Goal: Task Accomplishment & Management: Manage account settings

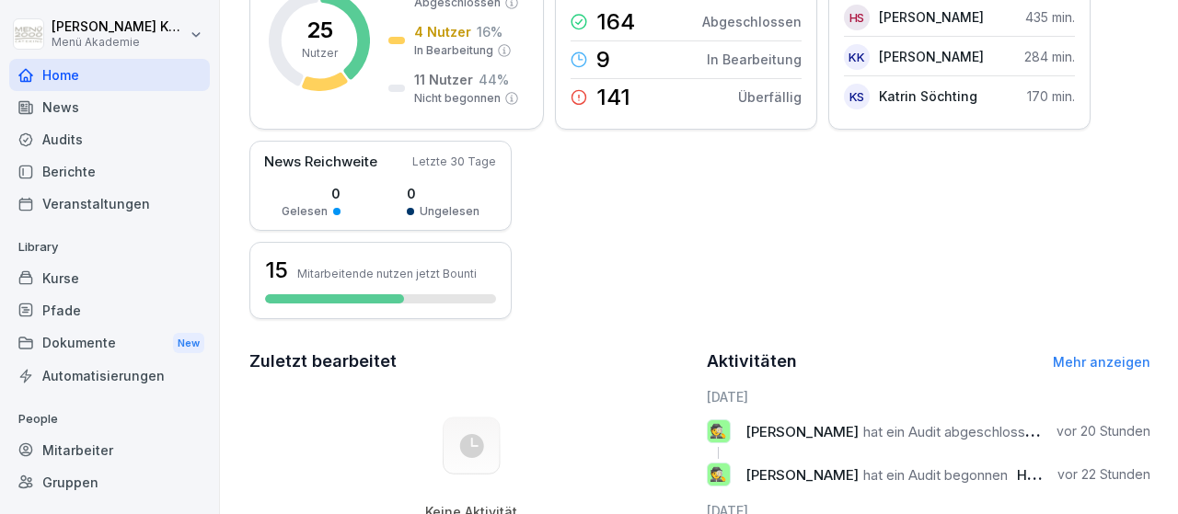
scroll to position [304, 0]
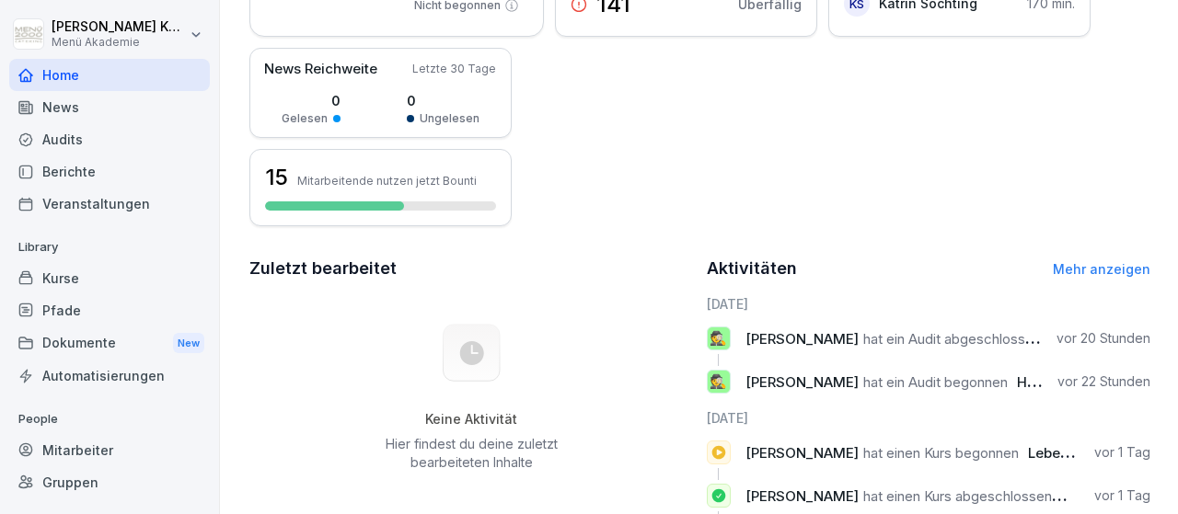
click at [1111, 266] on link "Mehr anzeigen" at bounding box center [1102, 269] width 98 height 16
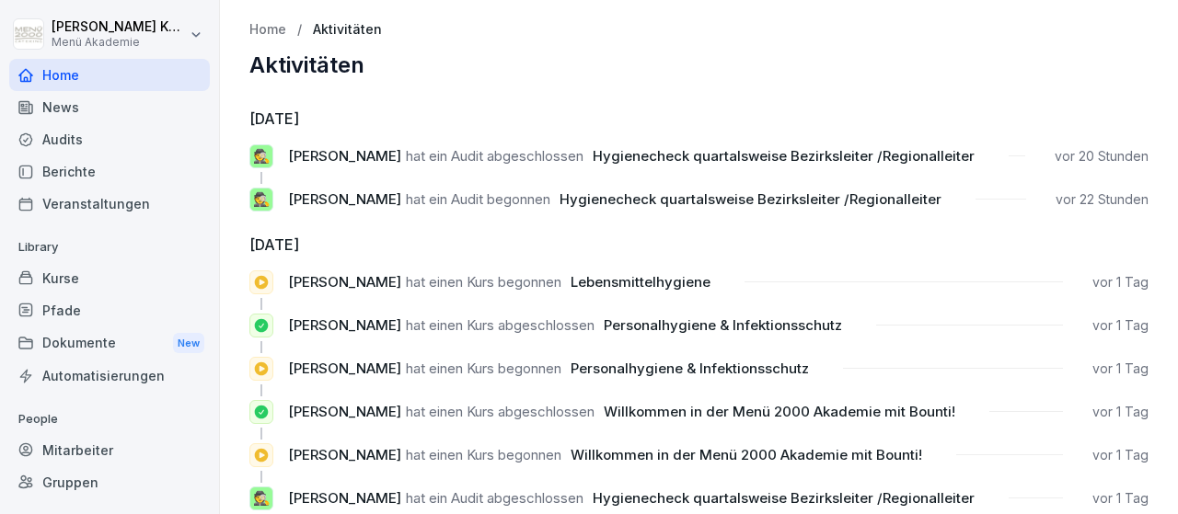
click at [260, 34] on p "Home" at bounding box center [267, 30] width 37 height 16
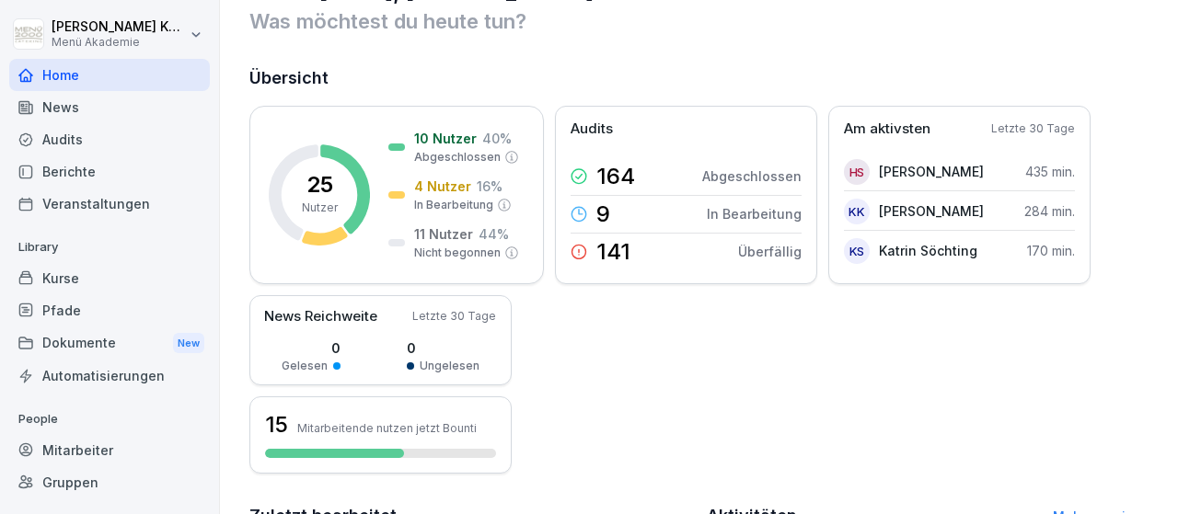
scroll to position [107, 0]
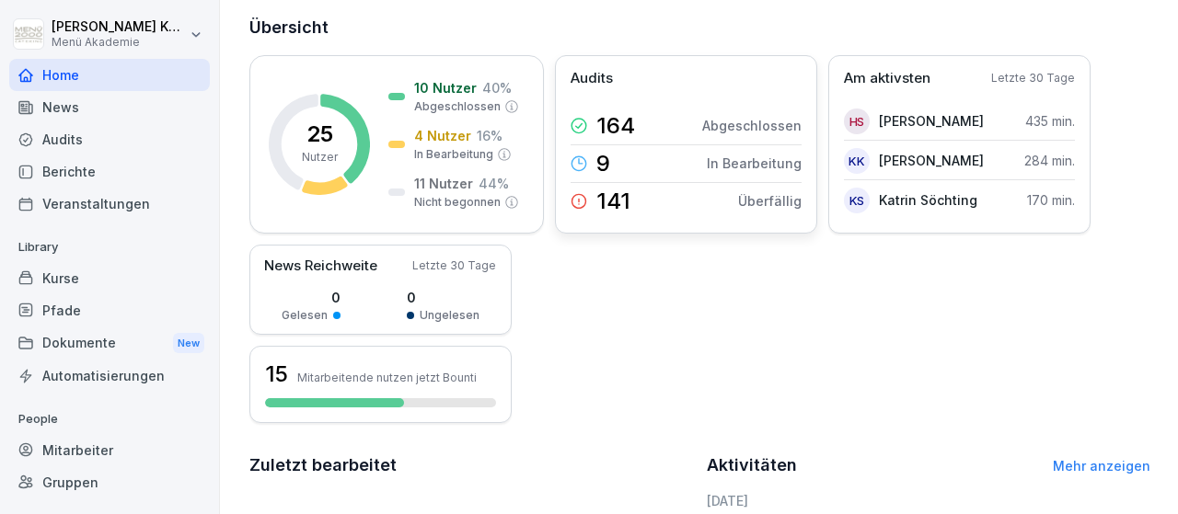
click at [767, 205] on p "Überfällig" at bounding box center [770, 200] width 64 height 19
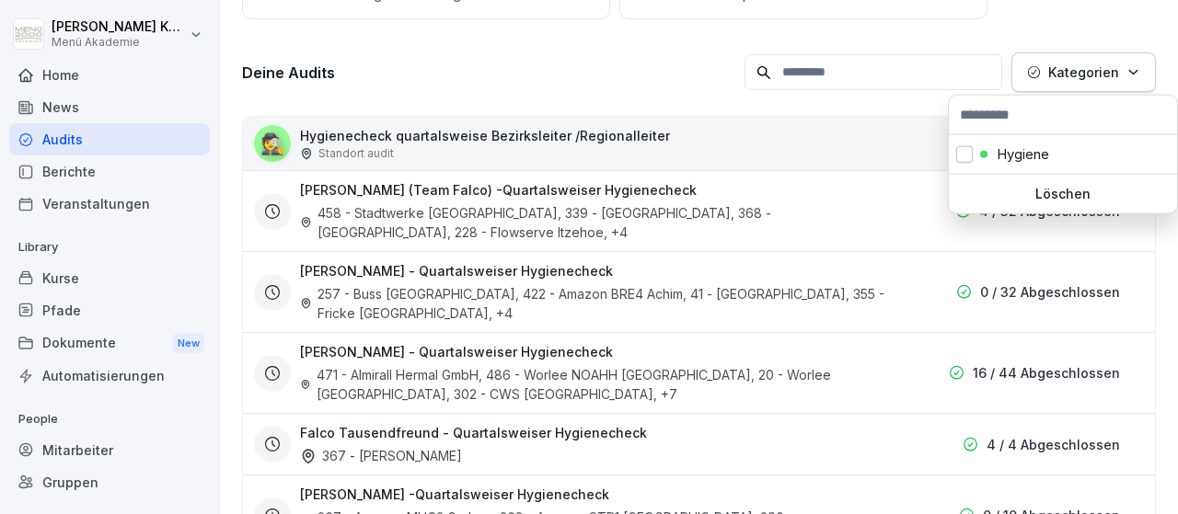
scroll to position [232, 0]
click at [1133, 75] on icon "button" at bounding box center [1133, 72] width 14 height 14
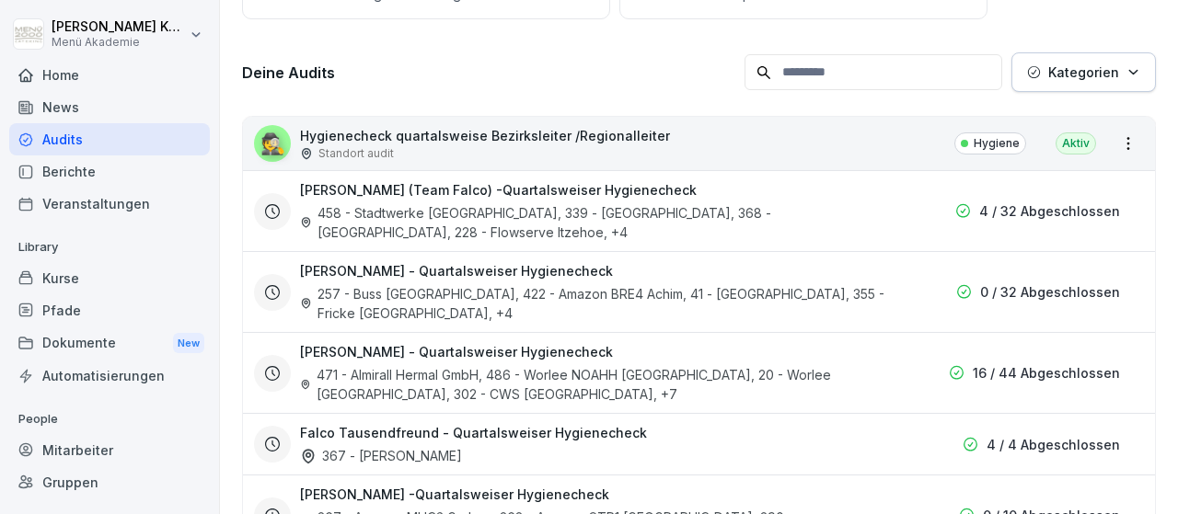
click at [935, 30] on html "[PERSON_NAME] Menü Akademie Home News Audits Berichte Veranstaltungen Library K…" at bounding box center [589, 257] width 1178 height 514
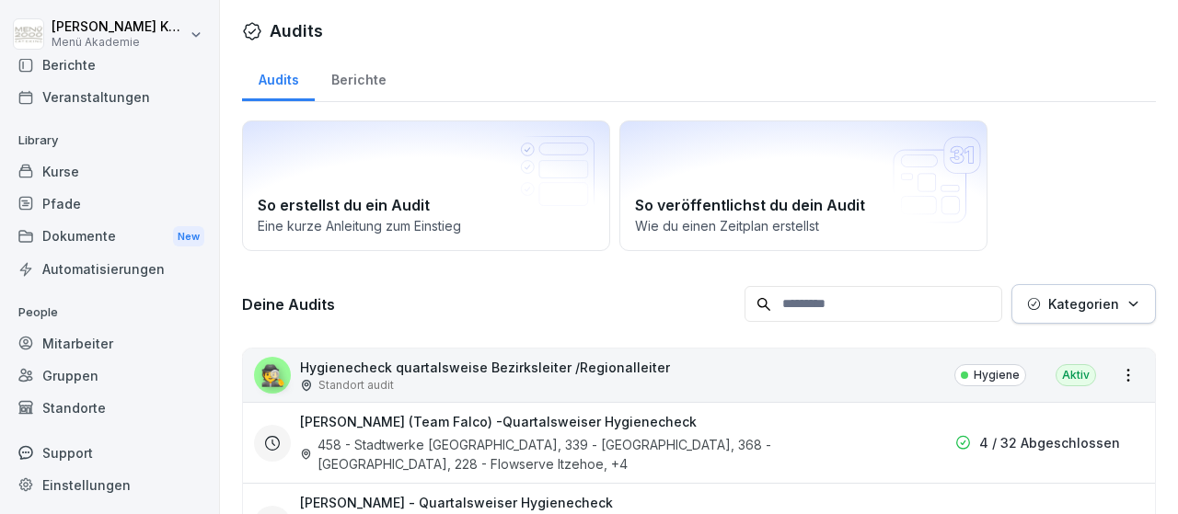
scroll to position [108, 0]
click at [97, 406] on div "Standorte" at bounding box center [109, 407] width 201 height 32
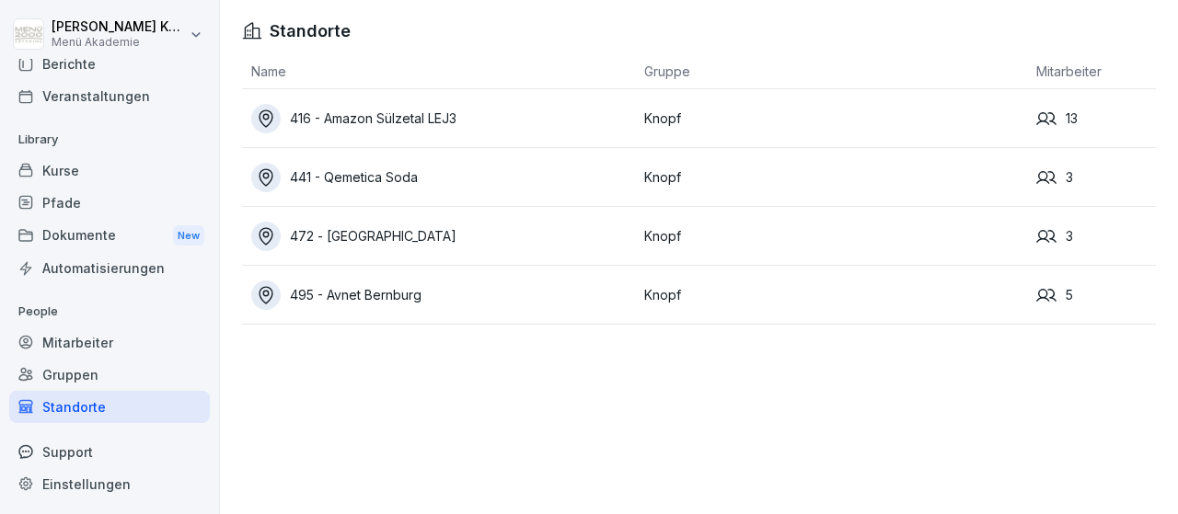
click at [1047, 117] on icon at bounding box center [1046, 119] width 20 height 20
click at [401, 119] on div "416 - Amazon Sülzetal LEJ3" at bounding box center [443, 118] width 384 height 29
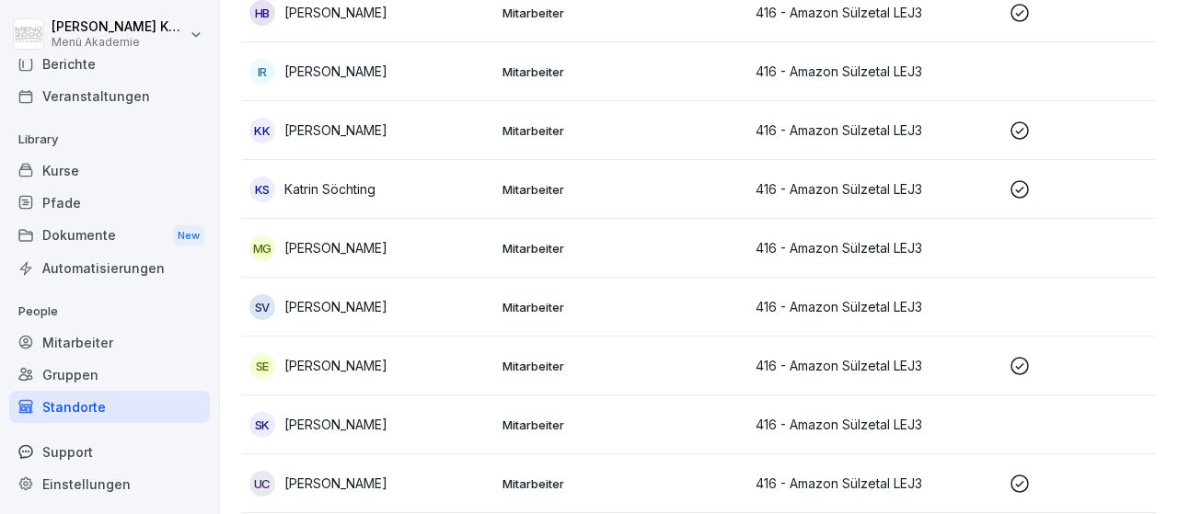
scroll to position [483, 0]
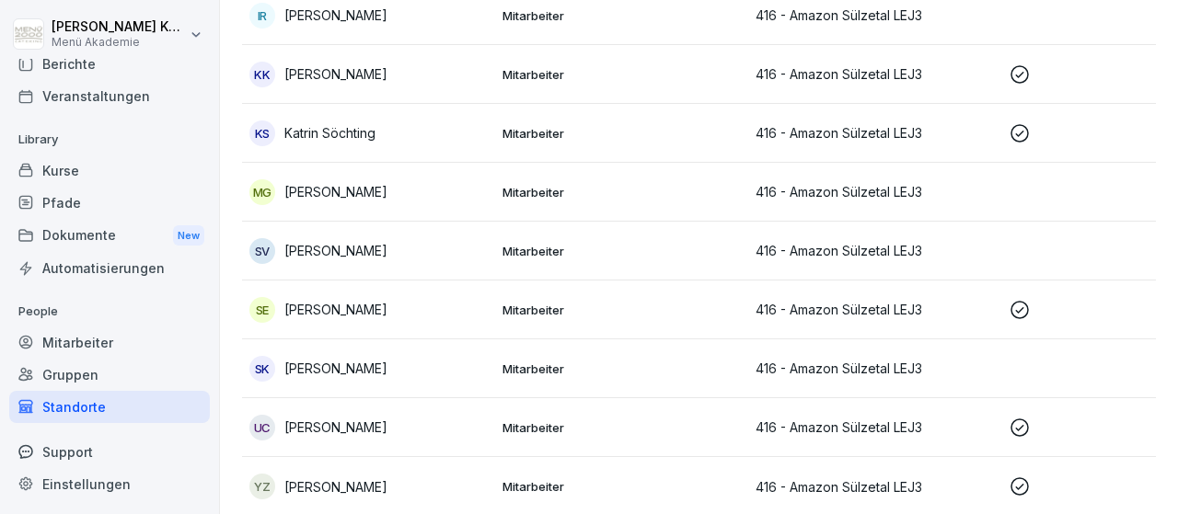
click at [343, 428] on p "[PERSON_NAME]" at bounding box center [335, 427] width 103 height 19
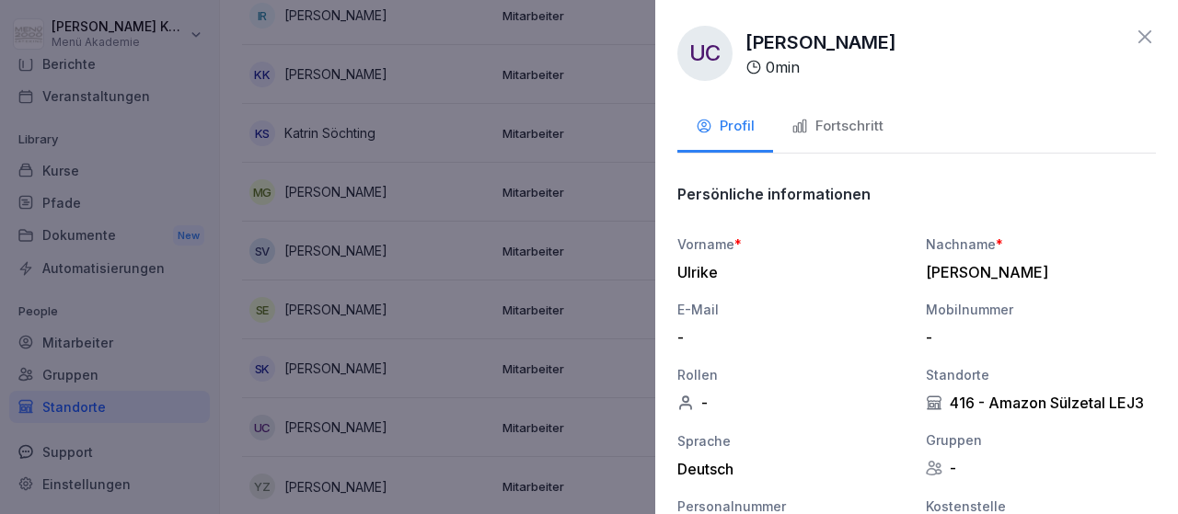
click at [826, 336] on div "-" at bounding box center [787, 338] width 221 height 18
click at [1052, 66] on div "UC [PERSON_NAME] 0 min" at bounding box center [916, 53] width 479 height 55
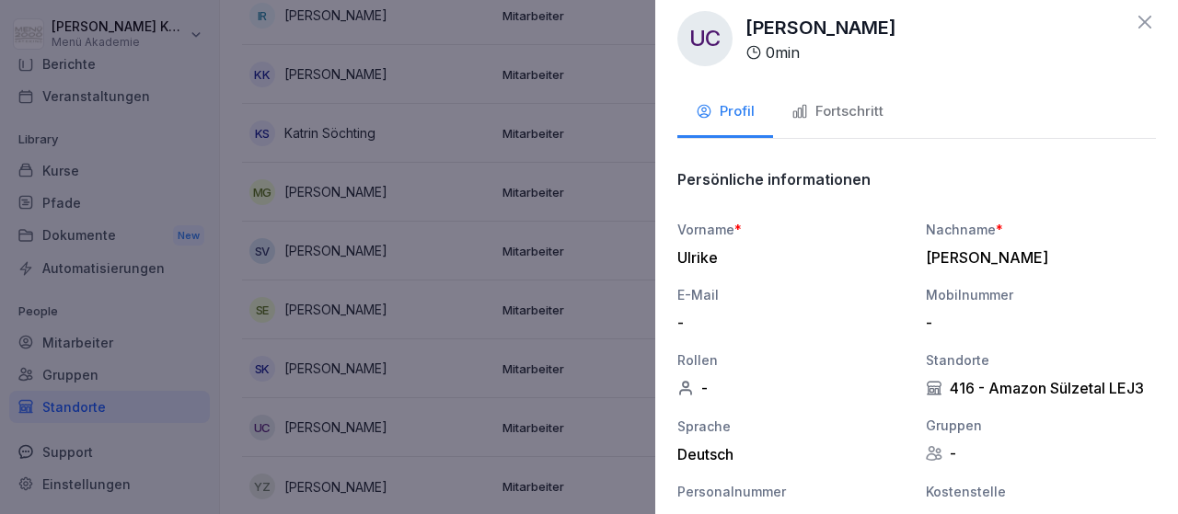
scroll to position [0, 0]
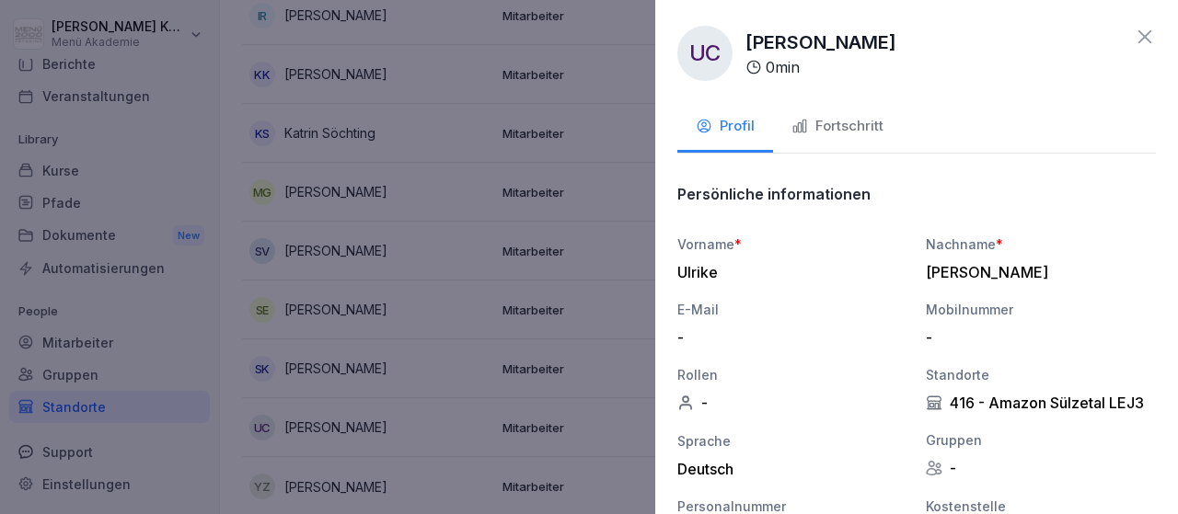
click at [1149, 38] on icon at bounding box center [1145, 37] width 22 height 22
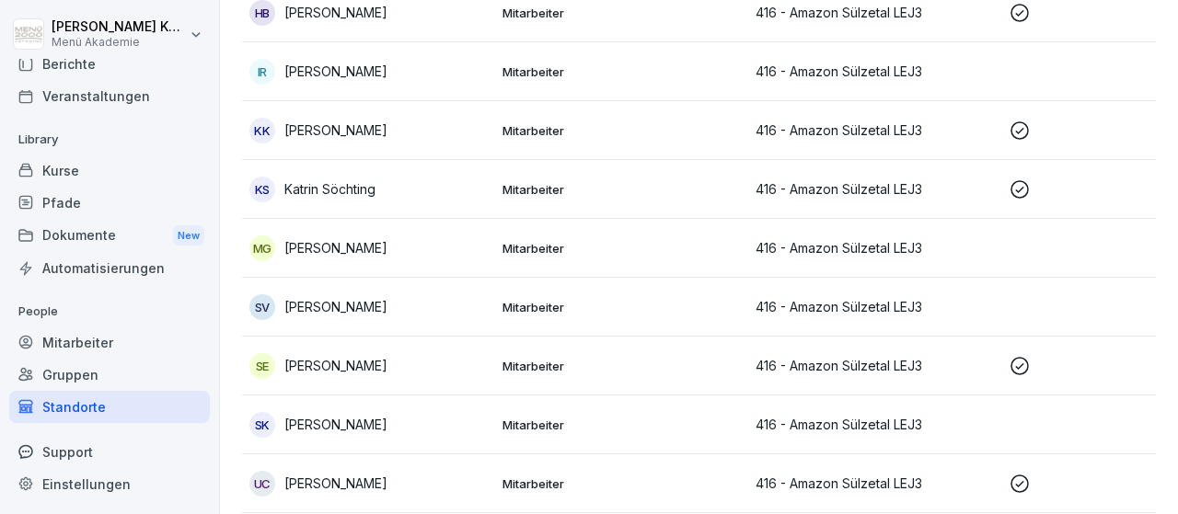
scroll to position [483, 0]
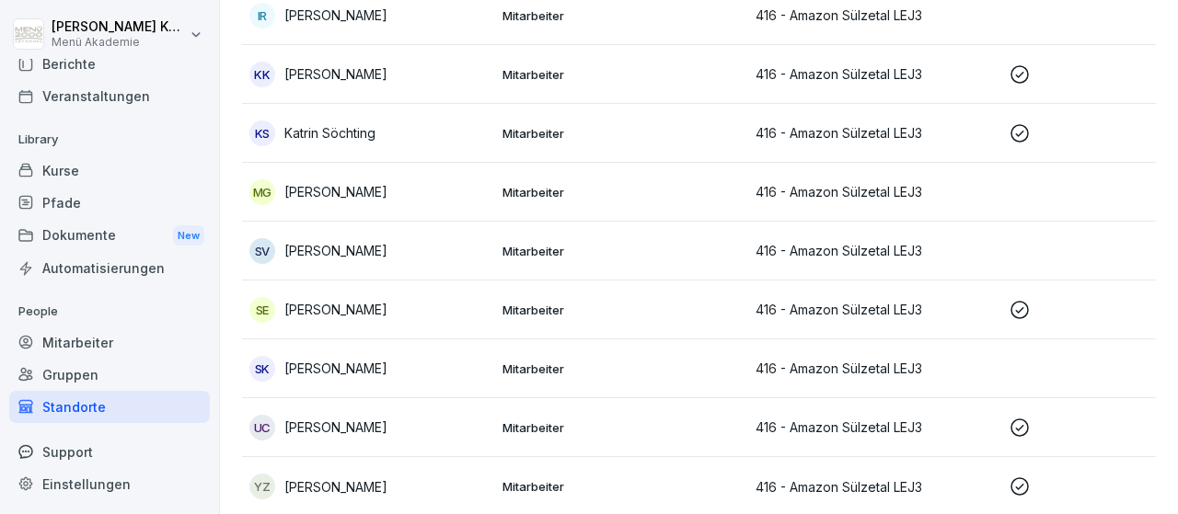
click at [1020, 422] on icon at bounding box center [1020, 428] width 22 height 22
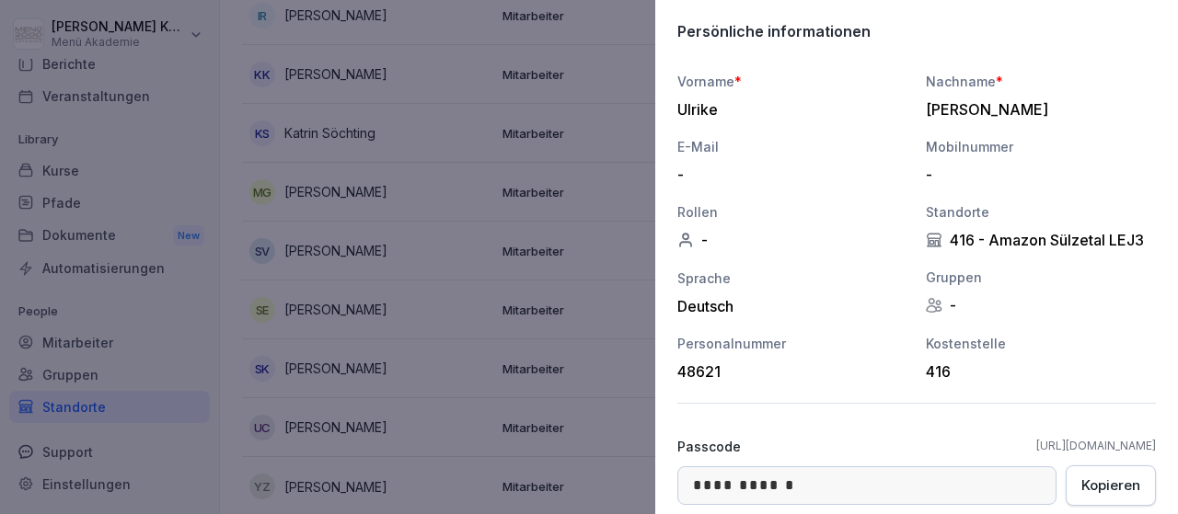
scroll to position [0, 0]
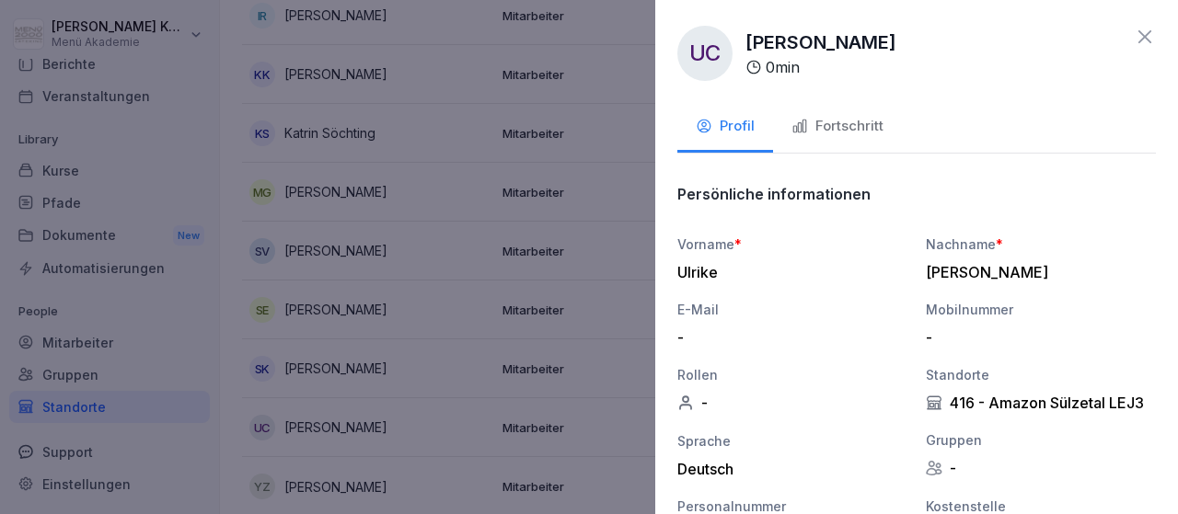
click at [1144, 36] on icon at bounding box center [1144, 36] width 13 height 13
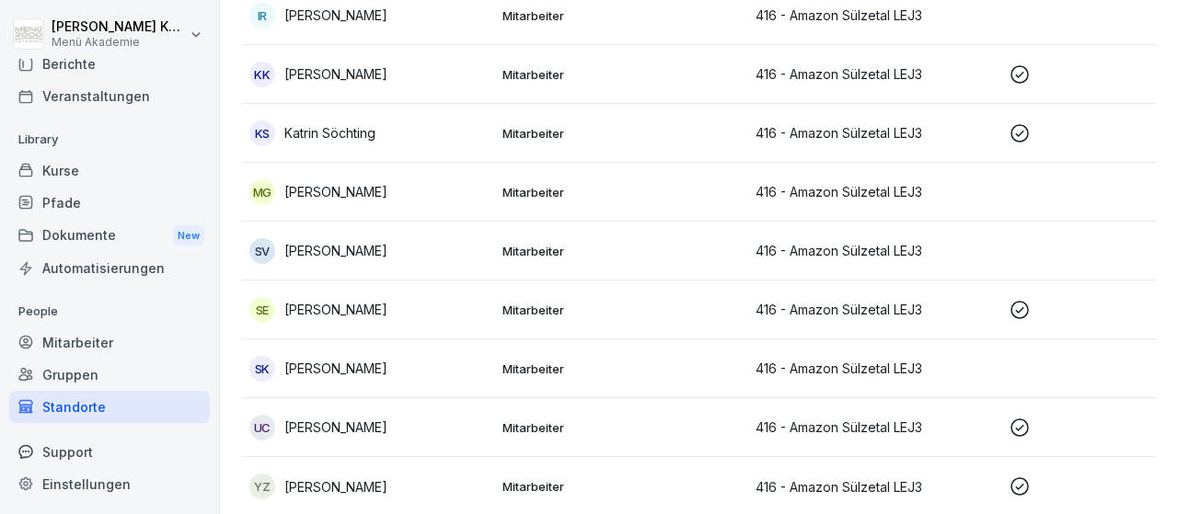
scroll to position [483, 0]
click at [1021, 71] on icon at bounding box center [1020, 75] width 22 height 22
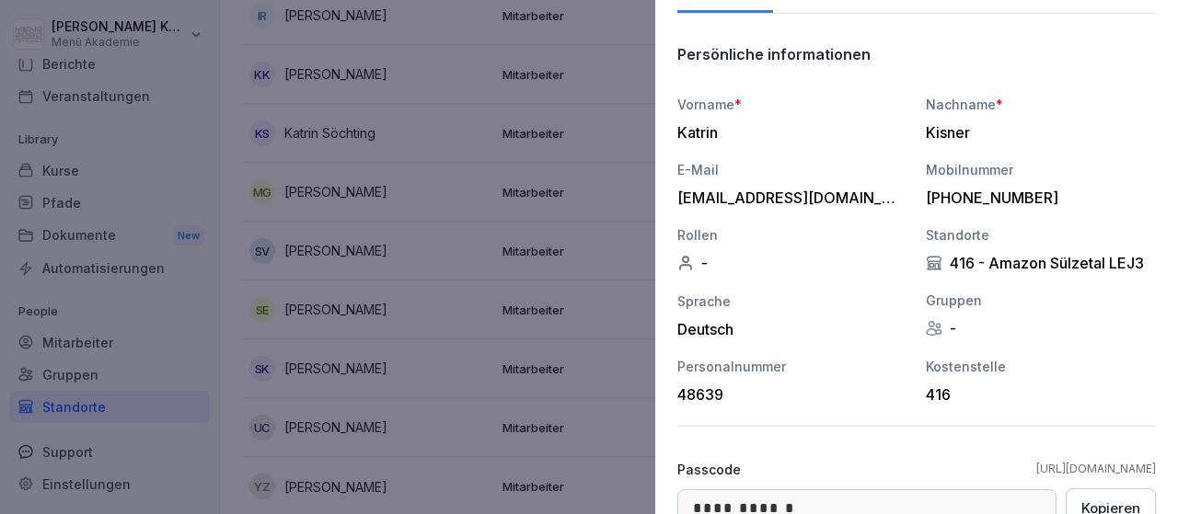
scroll to position [0, 0]
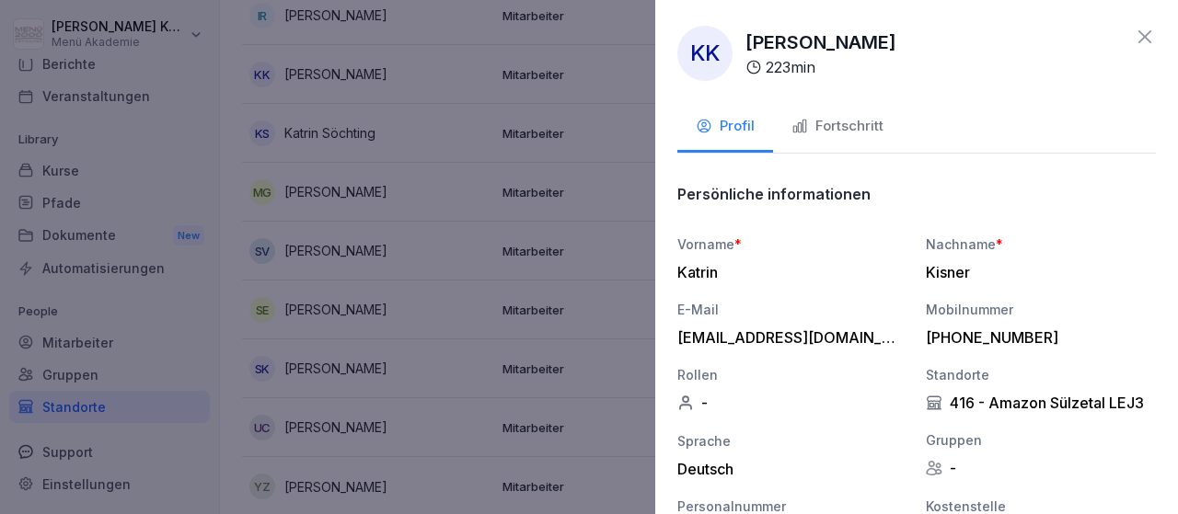
click at [1146, 36] on icon at bounding box center [1144, 36] width 13 height 13
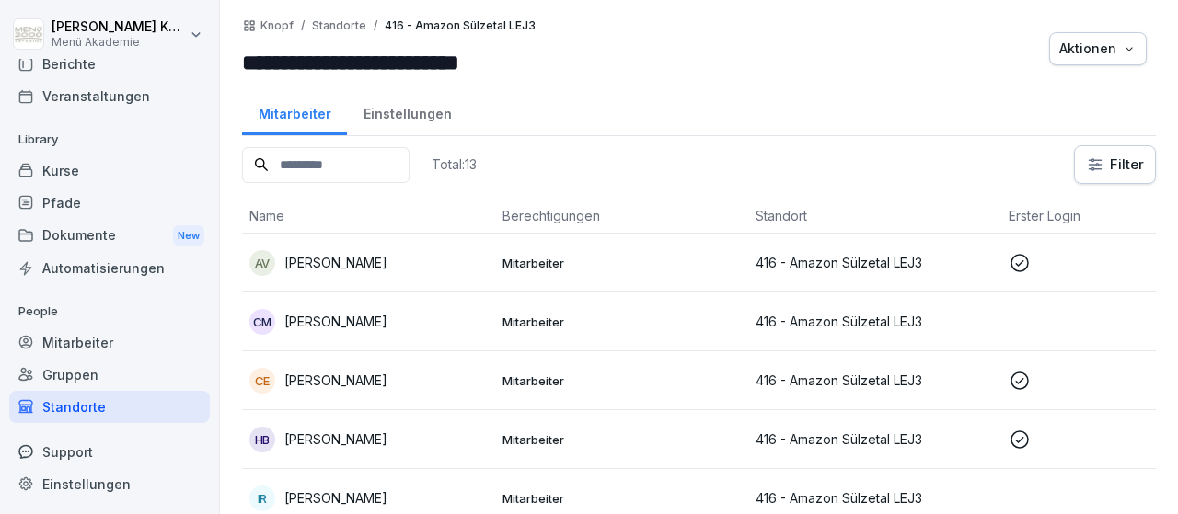
click at [1020, 258] on icon at bounding box center [1020, 263] width 22 height 22
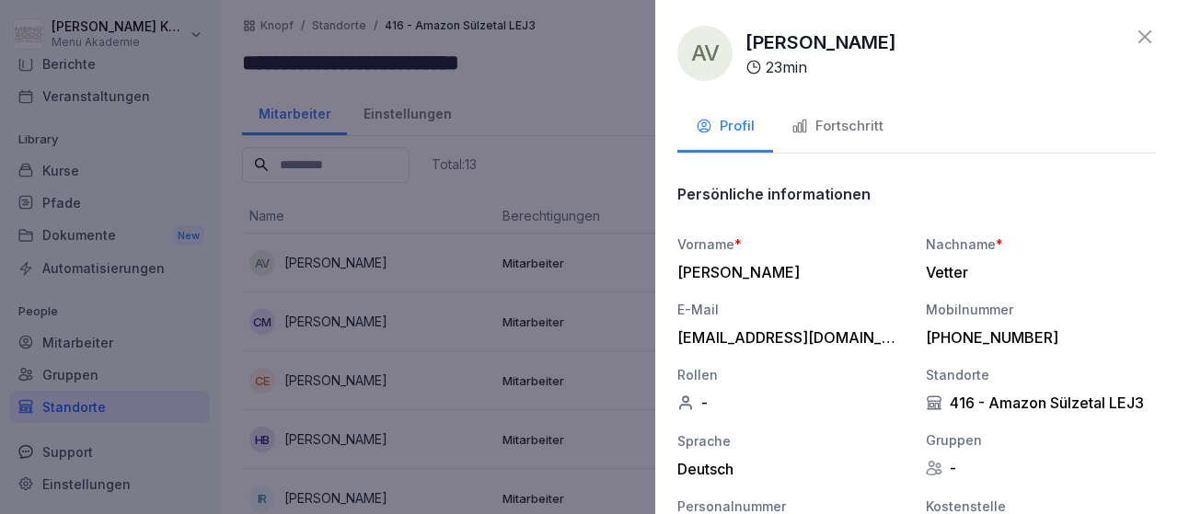
click at [1141, 37] on icon at bounding box center [1145, 37] width 22 height 22
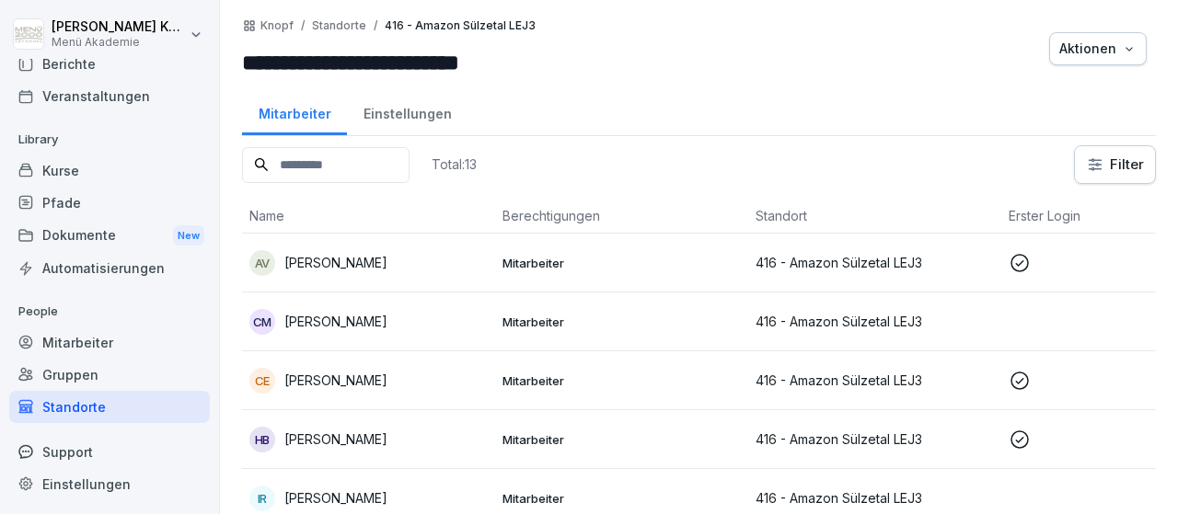
click at [518, 373] on p "Mitarbeiter" at bounding box center [621, 381] width 238 height 17
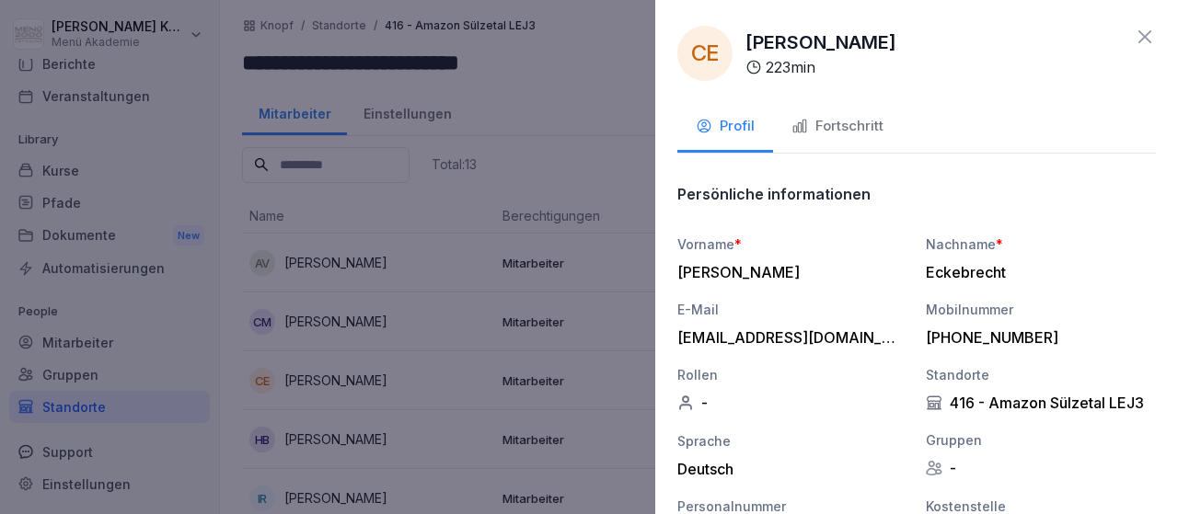
click at [706, 121] on icon "button" at bounding box center [704, 127] width 13 height 12
click at [854, 126] on div "Fortschritt" at bounding box center [837, 126] width 92 height 21
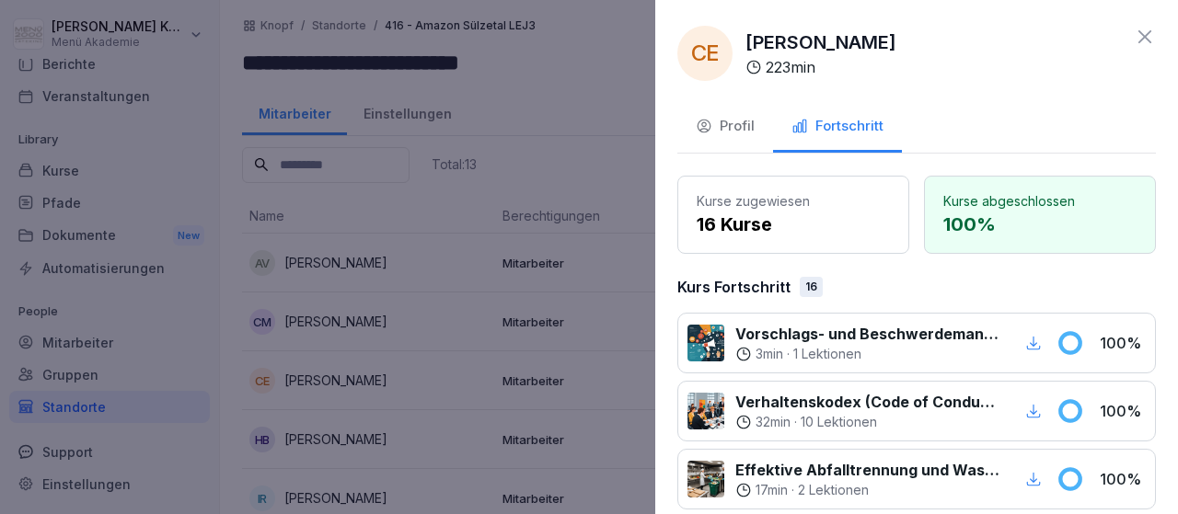
click at [1150, 32] on icon at bounding box center [1145, 37] width 22 height 22
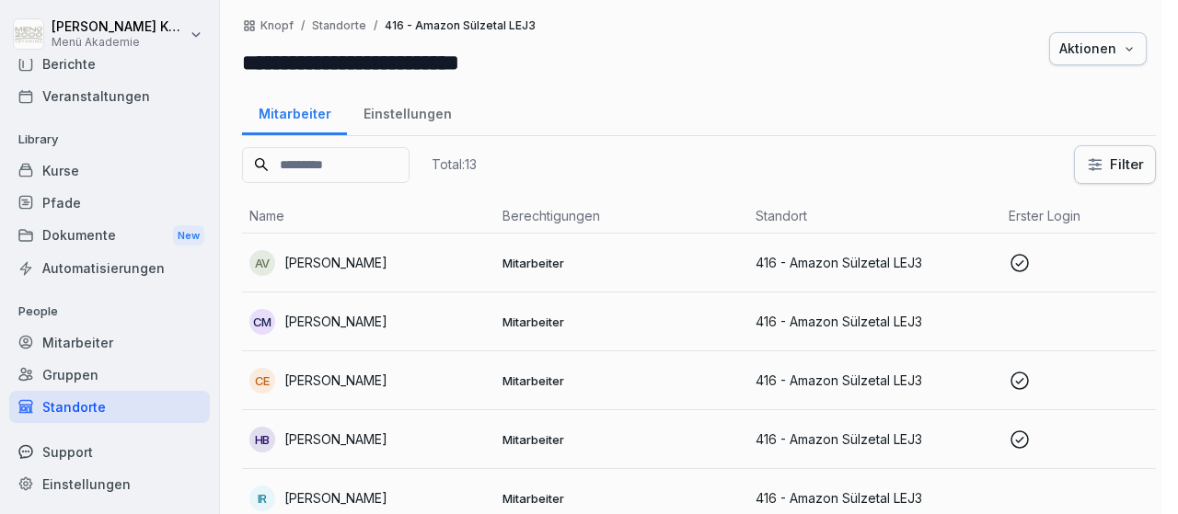
scroll to position [108, 0]
click at [549, 262] on p "Mitarbeiter" at bounding box center [621, 263] width 238 height 17
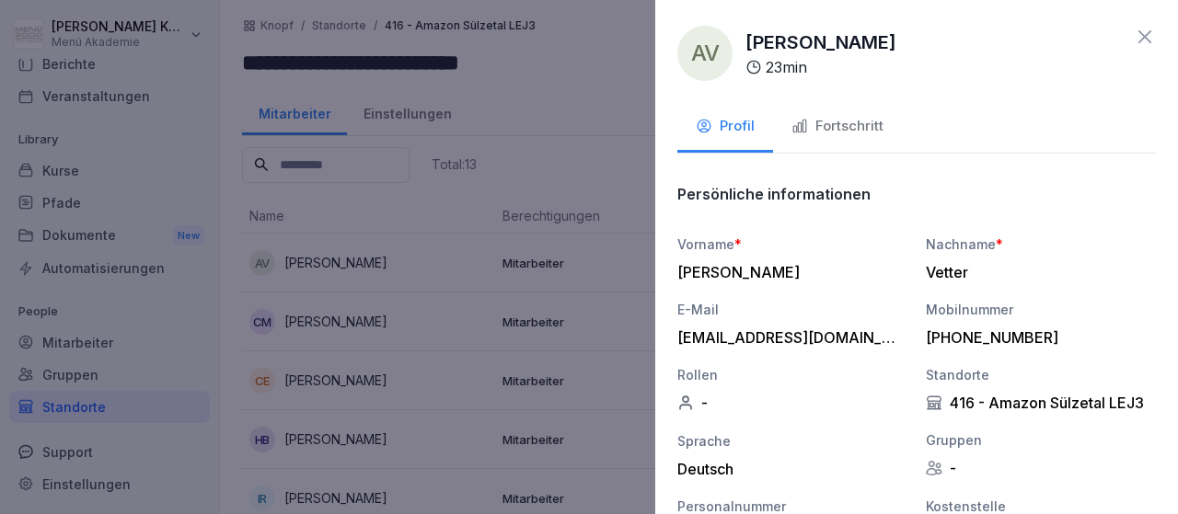
click at [860, 125] on div "Fortschritt" at bounding box center [837, 126] width 92 height 21
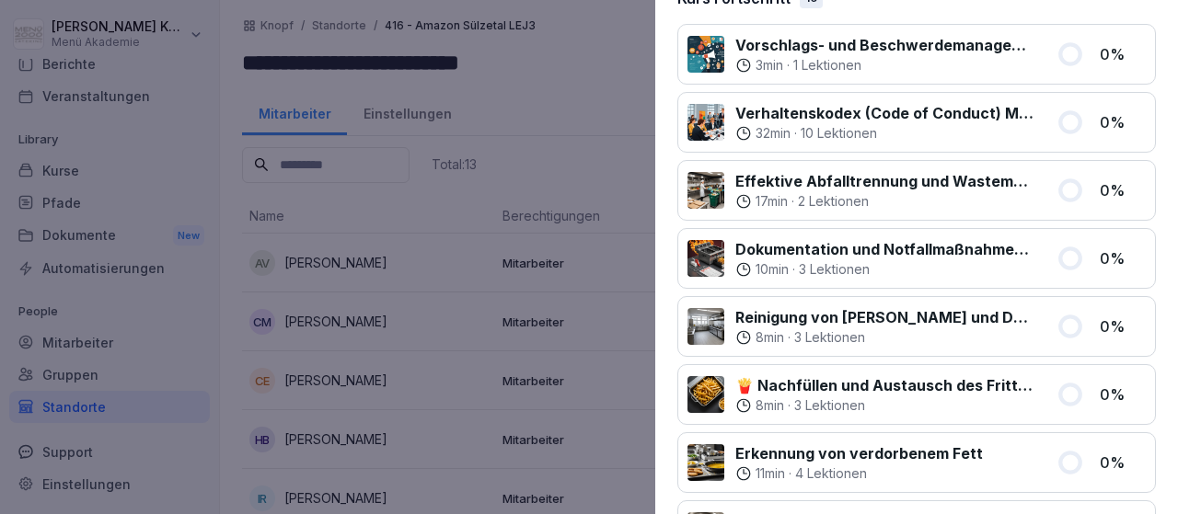
scroll to position [0, 0]
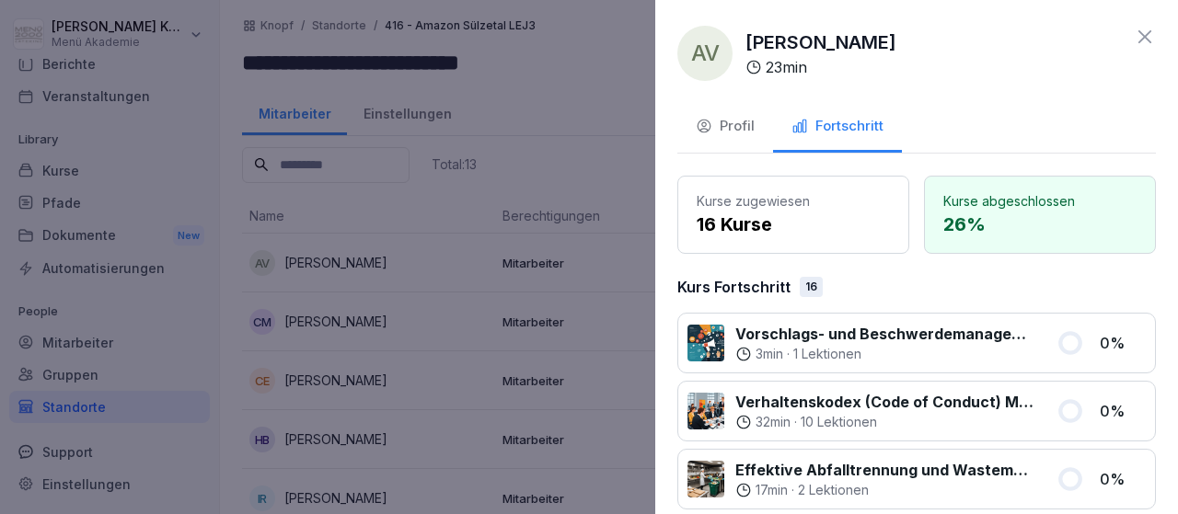
click at [1139, 34] on icon at bounding box center [1145, 37] width 22 height 22
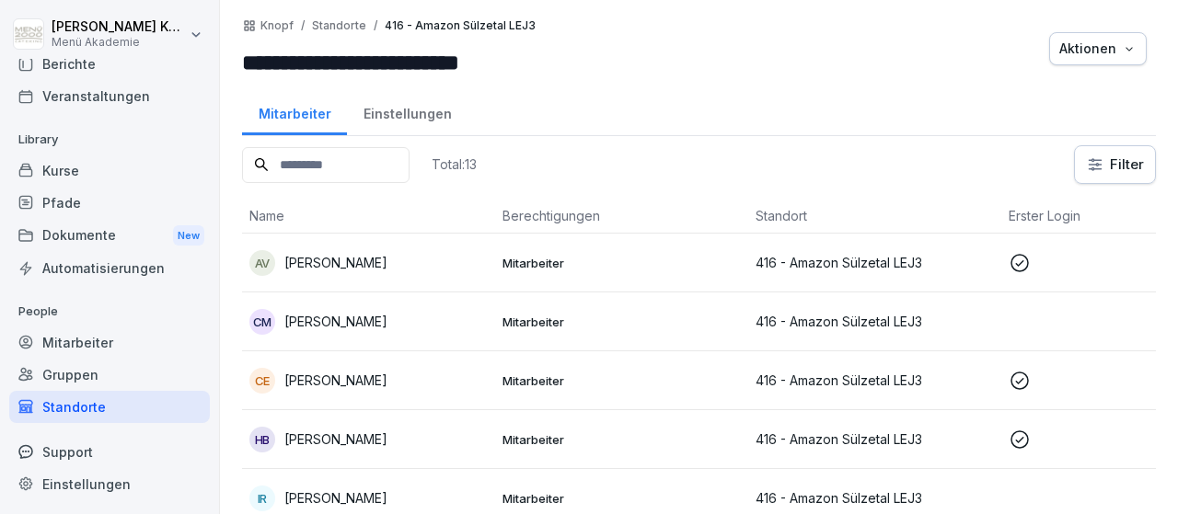
scroll to position [107, 0]
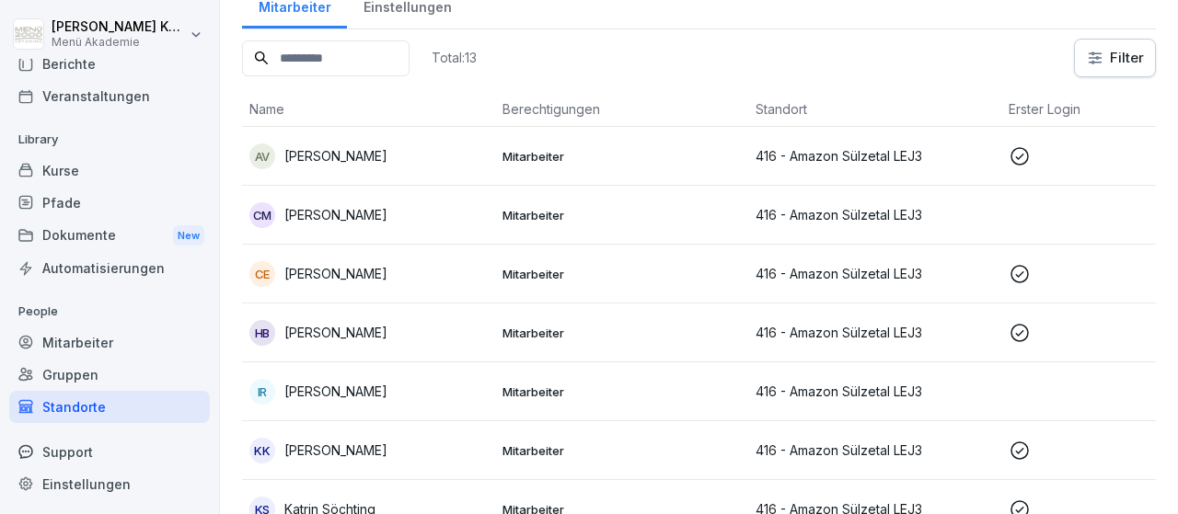
click at [538, 330] on p "Mitarbeiter" at bounding box center [621, 333] width 238 height 17
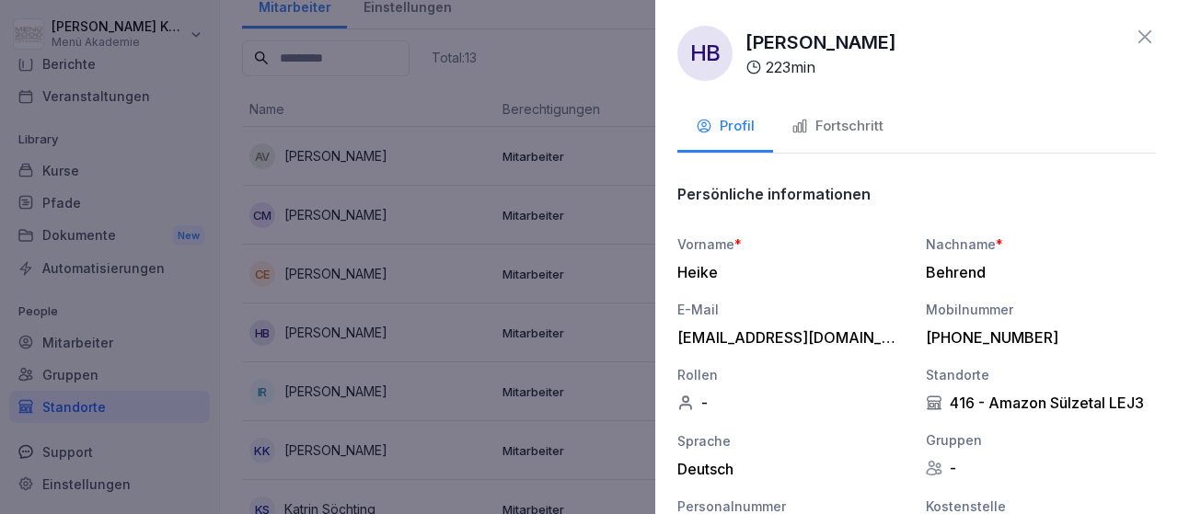
click at [845, 128] on div "Fortschritt" at bounding box center [837, 126] width 92 height 21
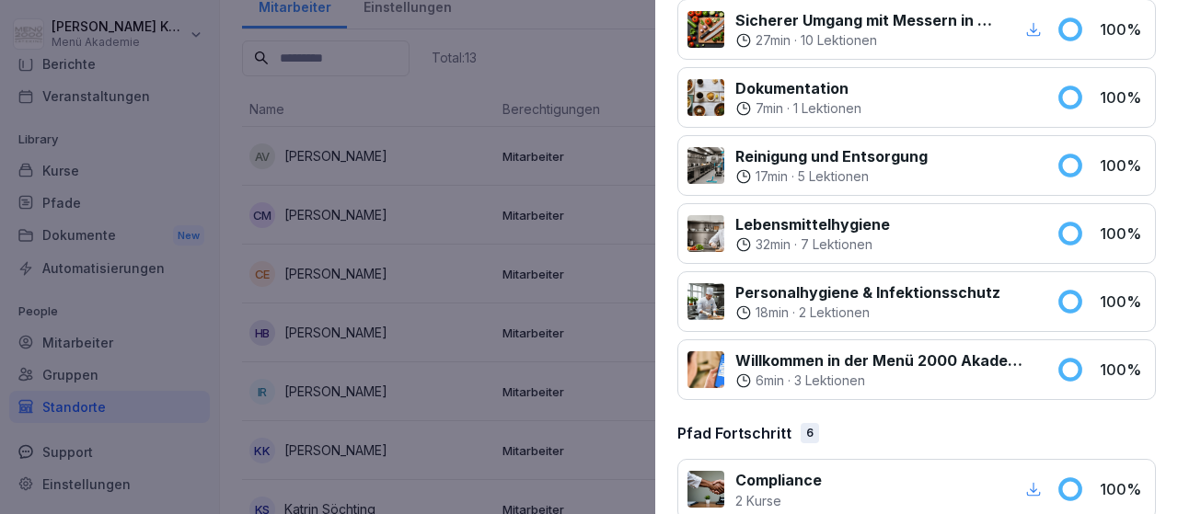
scroll to position [930, 0]
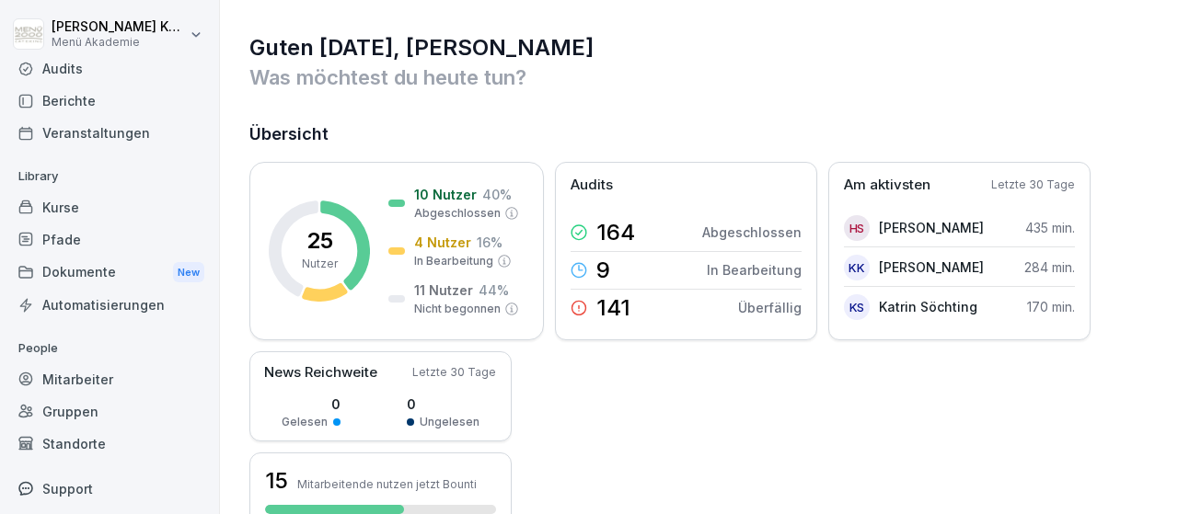
scroll to position [108, 0]
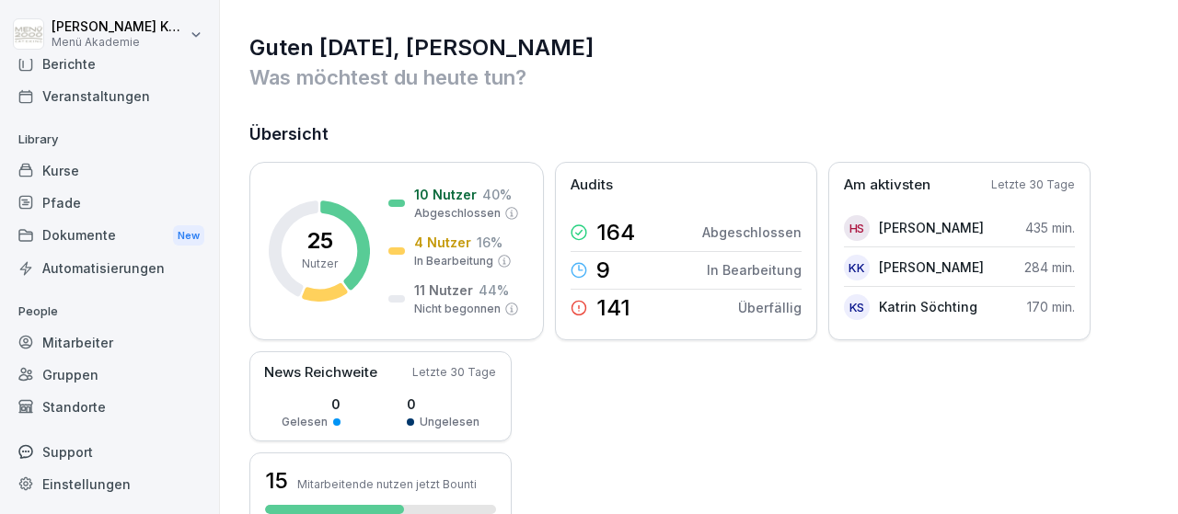
click at [73, 408] on div "Standorte" at bounding box center [109, 407] width 201 height 32
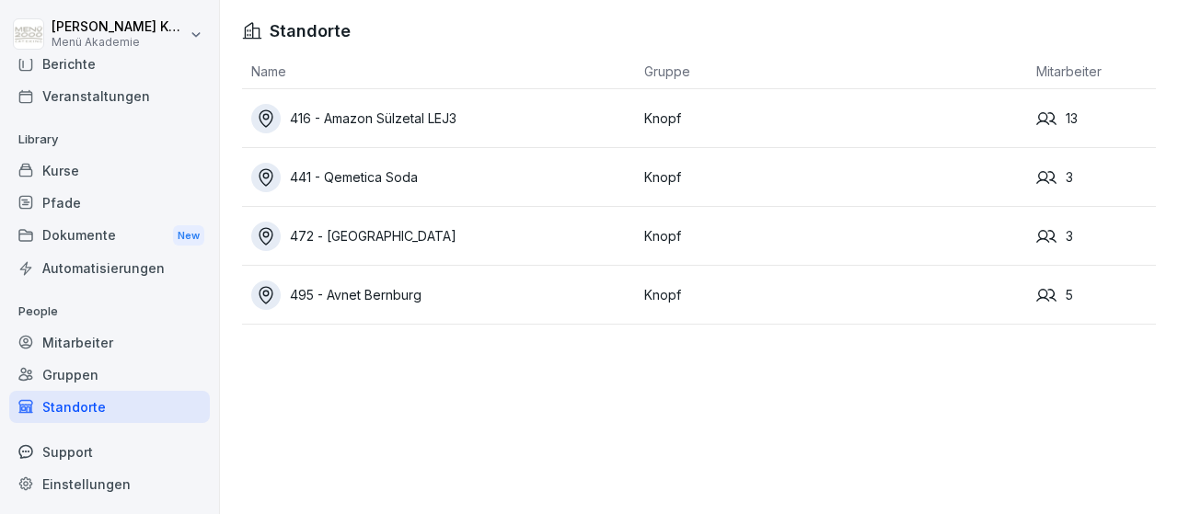
click at [402, 293] on div "495 - Avnet Bernburg" at bounding box center [443, 295] width 384 height 29
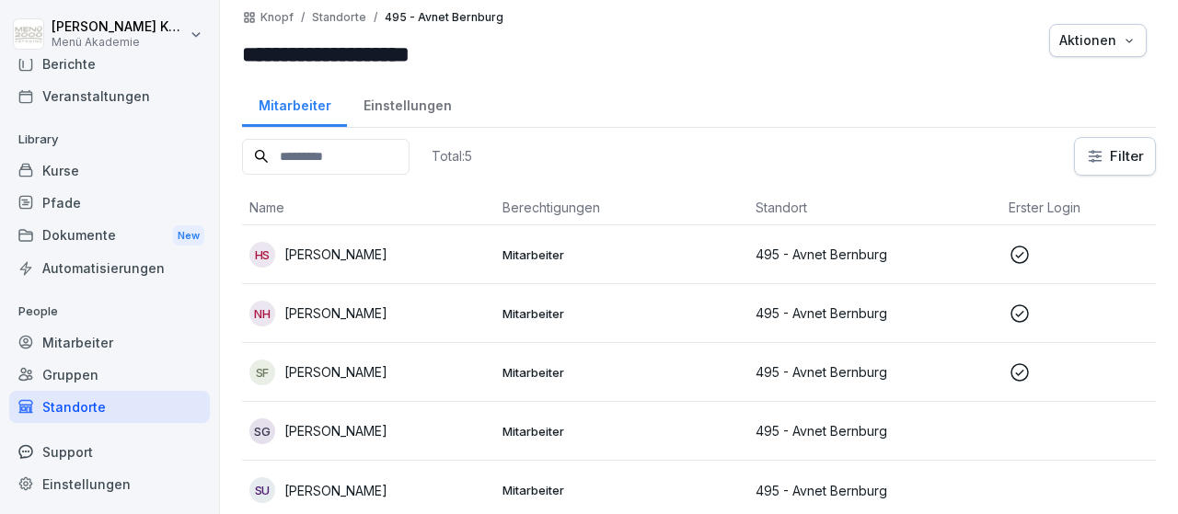
scroll to position [12, 0]
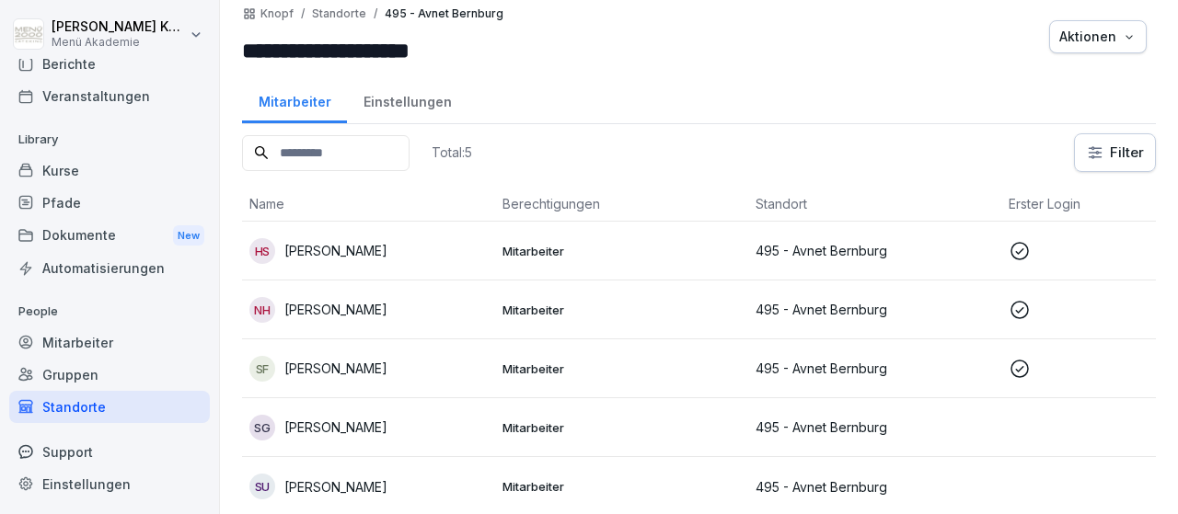
click at [338, 253] on p "[PERSON_NAME]" at bounding box center [335, 250] width 103 height 19
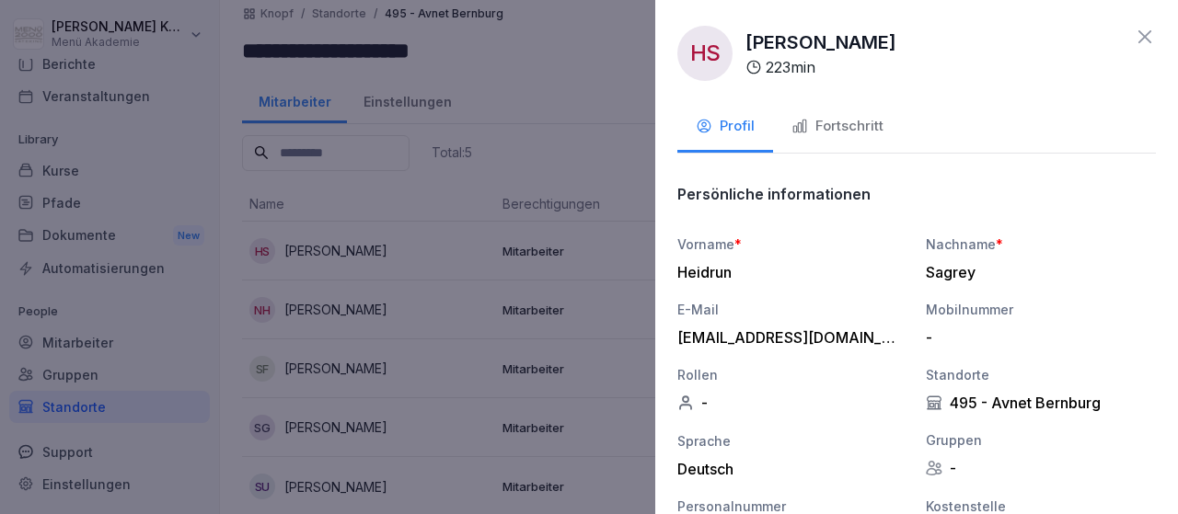
click at [838, 131] on div "Fortschritt" at bounding box center [837, 126] width 92 height 21
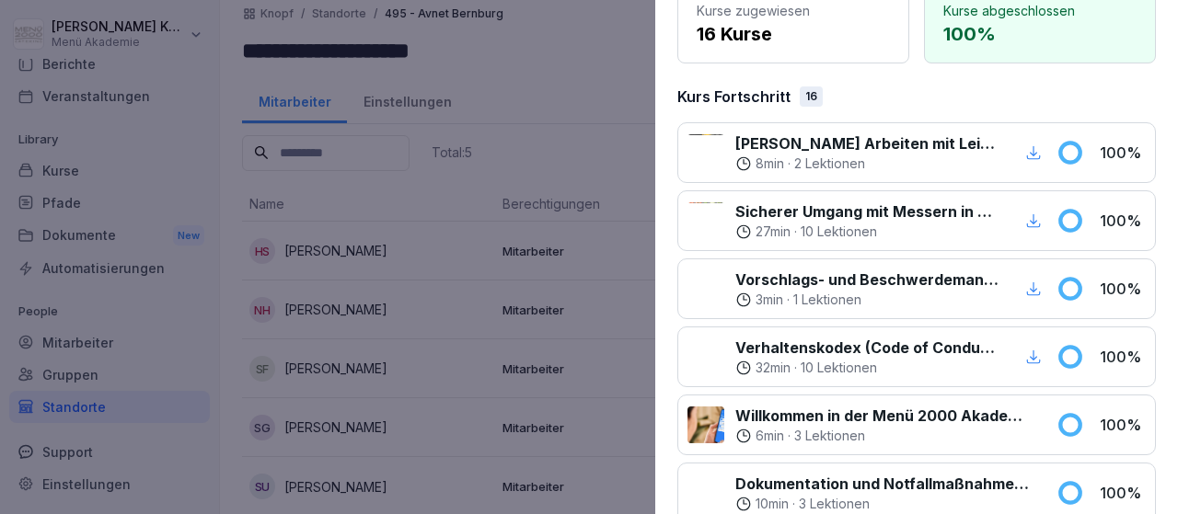
scroll to position [0, 0]
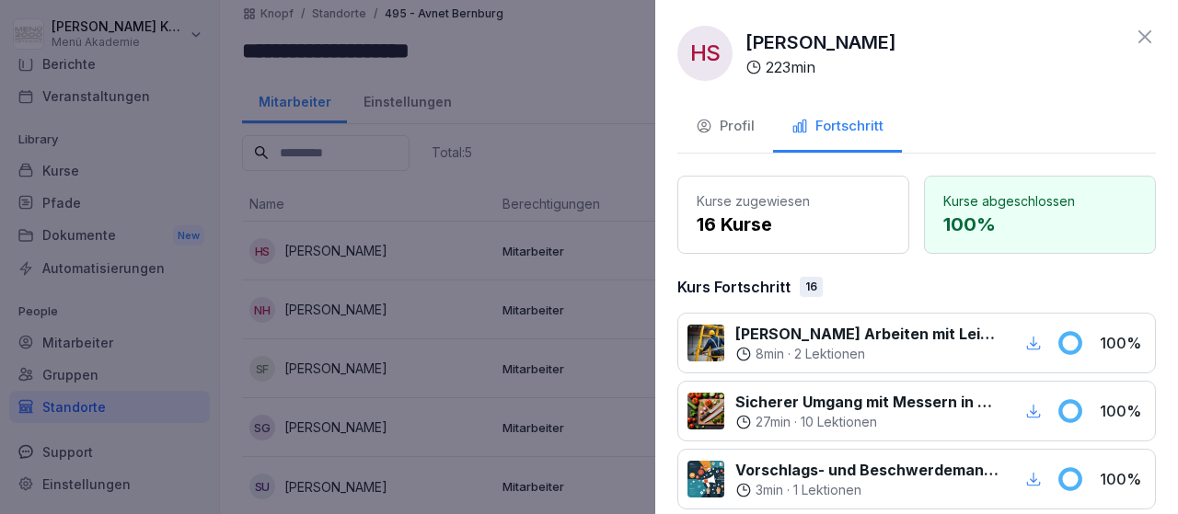
click at [1144, 40] on icon at bounding box center [1145, 37] width 22 height 22
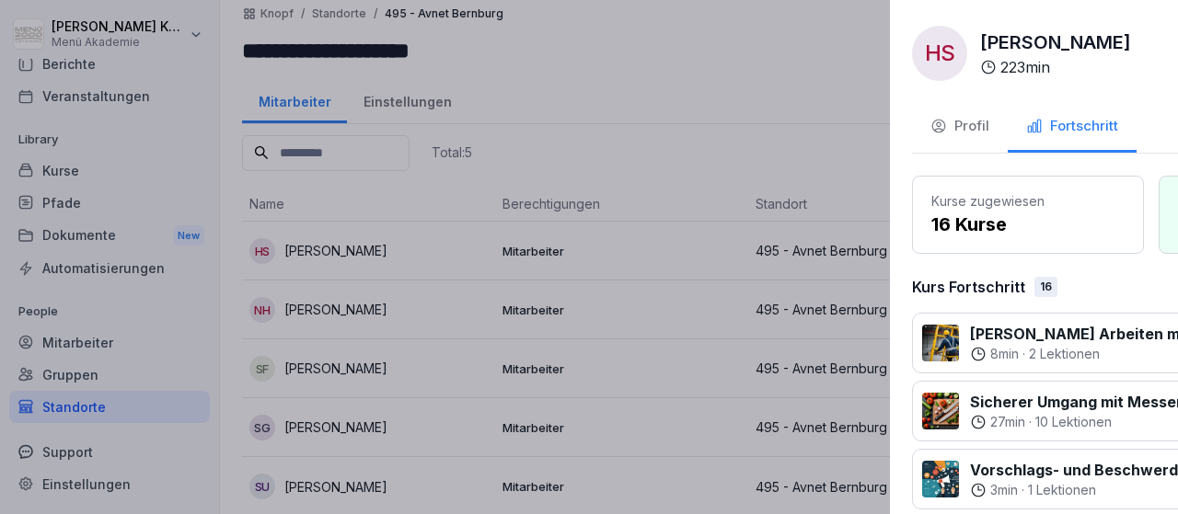
scroll to position [12, 0]
